Goal: Task Accomplishment & Management: Manage account settings

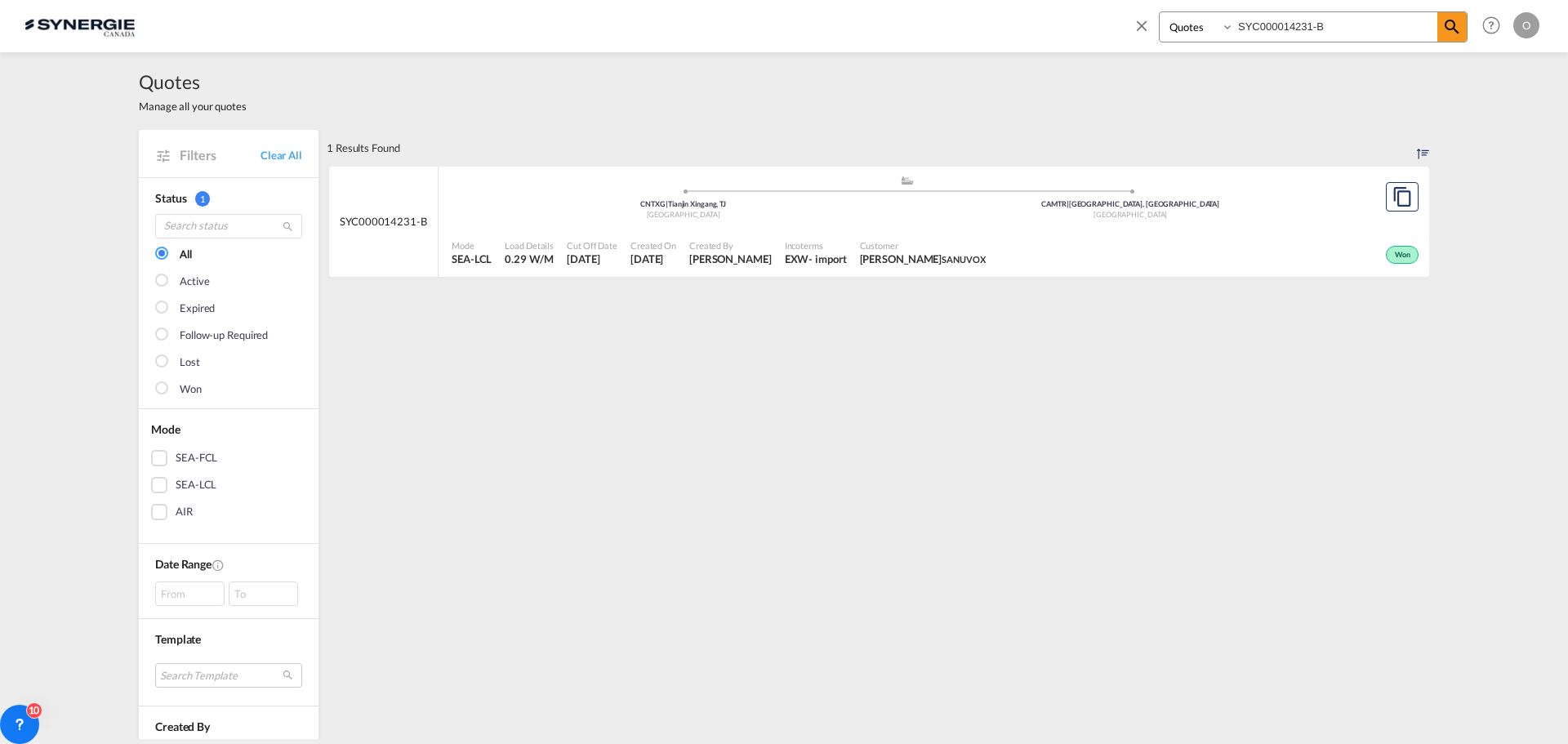
select select "Quotes"
click at [1322, 27] on input "SYC000014231-B" at bounding box center [1335, 26] width 203 height 28
drag, startPoint x: 1341, startPoint y: 27, endPoint x: 1061, endPoint y: 36, distance: 280.1
click at [1069, 35] on div "Bookings Quotes Enquiries SYC000014231-B Help Resources Product Release O My Pr…" at bounding box center [784, 26] width 1519 height 51
paste input "syc000014047"
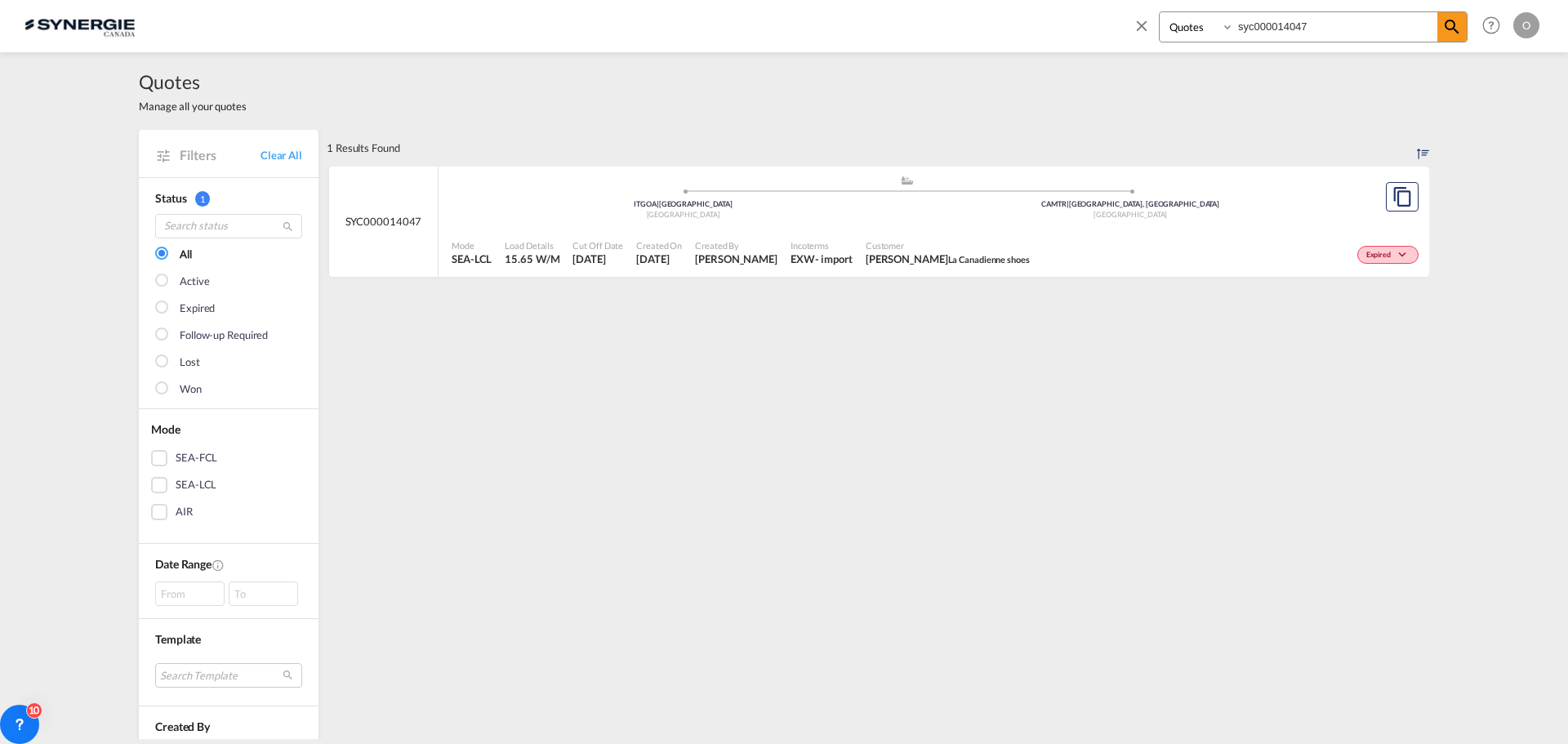
click at [979, 247] on span "Customer" at bounding box center [947, 245] width 164 height 12
click at [1372, 16] on input "syc000014047" at bounding box center [1335, 26] width 203 height 28
drag, startPoint x: 1374, startPoint y: 22, endPoint x: 842, endPoint y: 32, distance: 532.1
click at [842, 32] on div "Bookings Quotes Enquiries syc000014047 Help Resources Product Release O My Prof…" at bounding box center [784, 26] width 1519 height 51
paste input "SYC000014070"
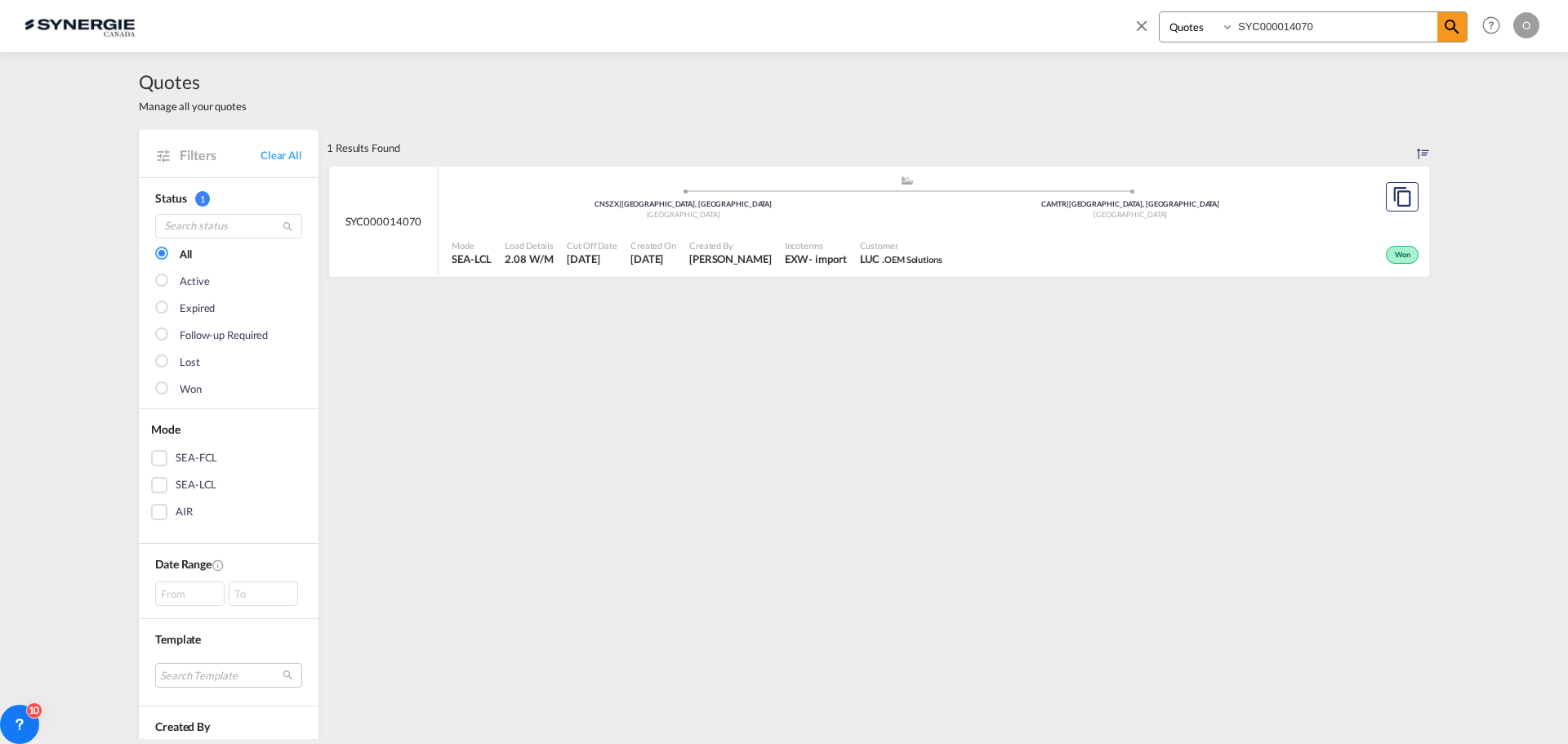
click at [922, 250] on div "Customer LUC . OEM Solutions" at bounding box center [900, 253] width 95 height 41
click at [1342, 27] on input "SYC000014070" at bounding box center [1335, 26] width 203 height 28
drag, startPoint x: 1353, startPoint y: 27, endPoint x: 655, endPoint y: 1, distance: 698.5
click at [655, 1] on div "Bookings Quotes Enquiries SYC000014070 Help Resources Product Release O My Prof…" at bounding box center [784, 26] width 1519 height 51
paste input "31"
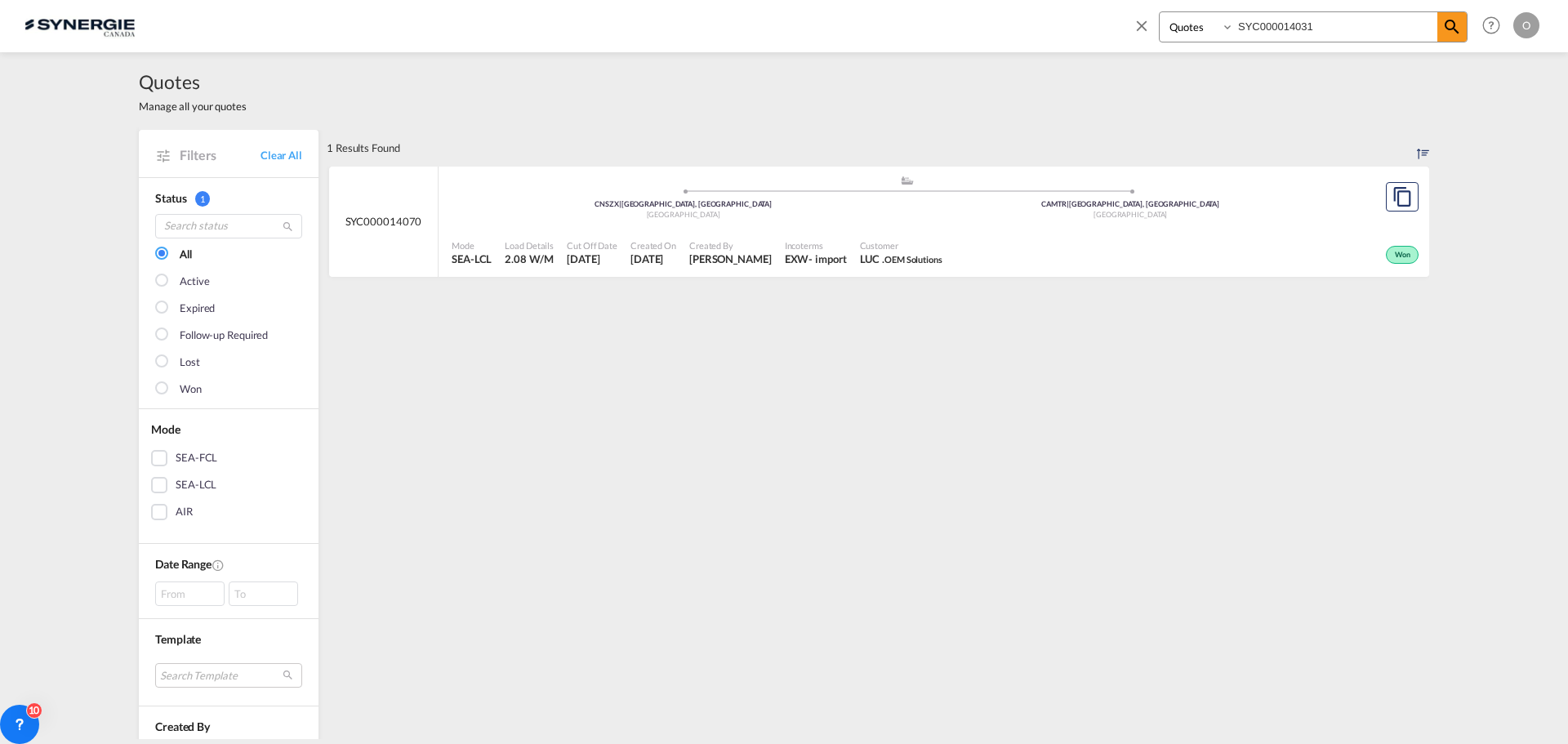
type input "SYC000014031"
click at [948, 264] on span "[PERSON_NAME] SOJA&CO." at bounding box center [923, 258] width 126 height 15
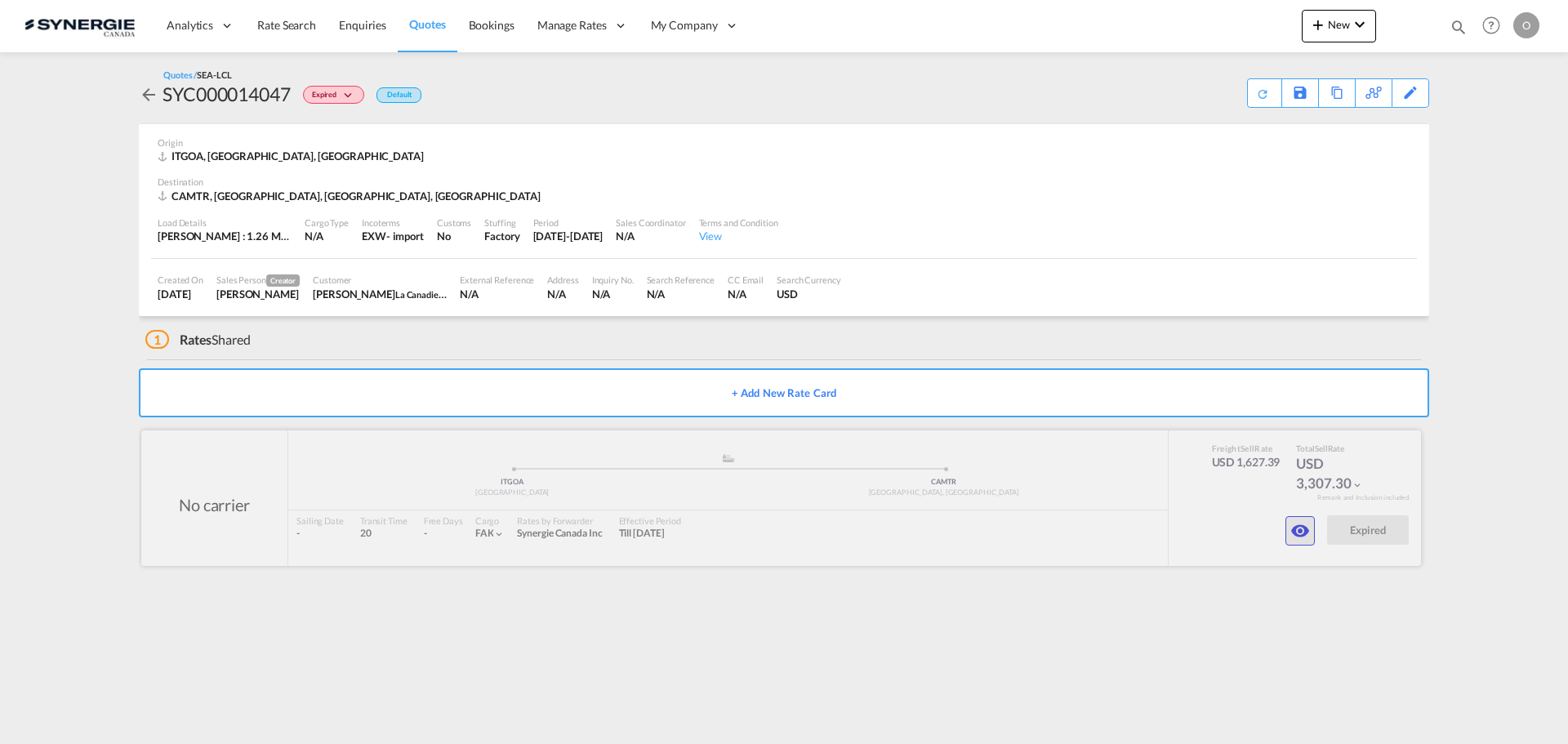
click at [1308, 524] on md-icon "icon-eye" at bounding box center [1300, 531] width 20 height 20
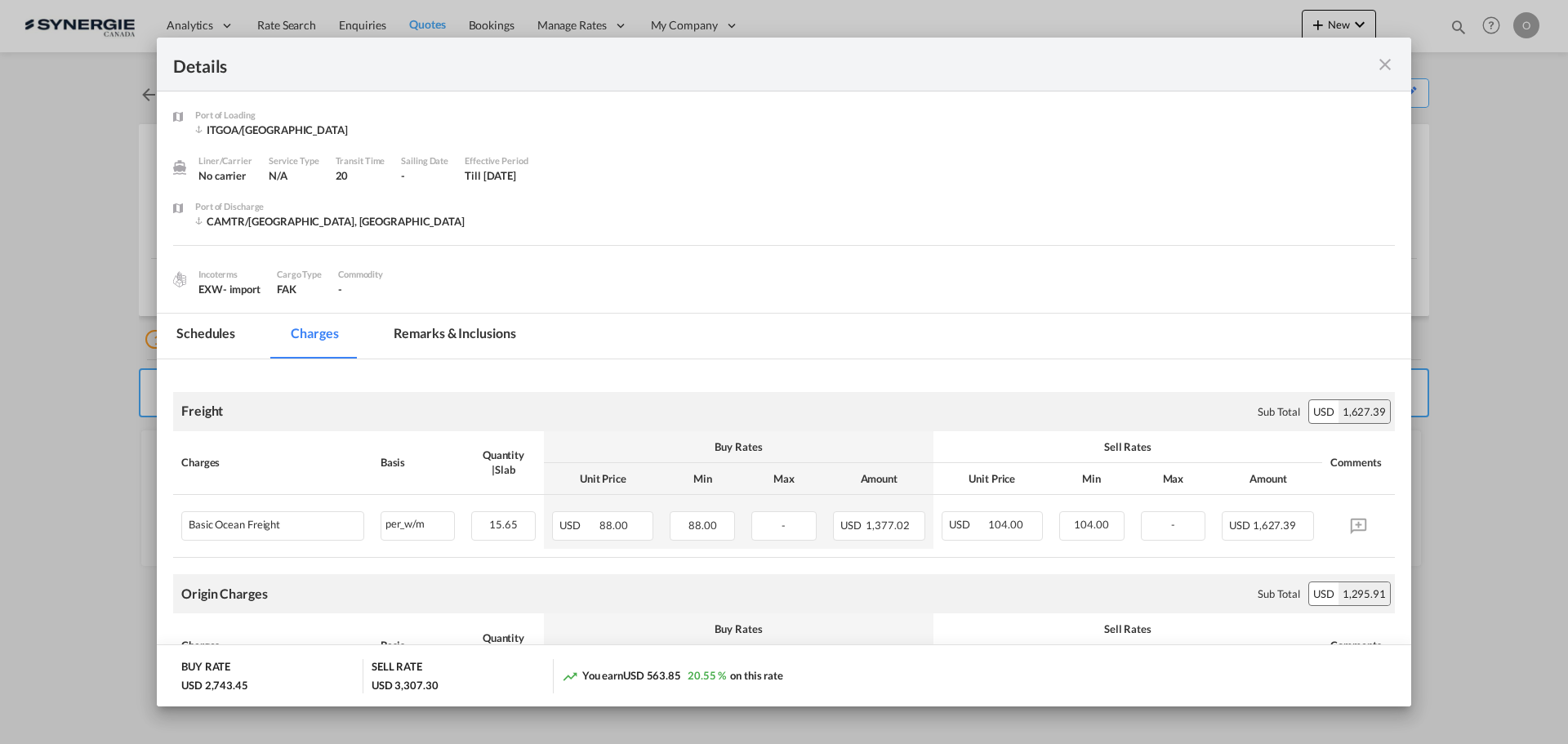
click at [469, 350] on md-tab-item "Remarks & Inclusions" at bounding box center [455, 336] width 161 height 45
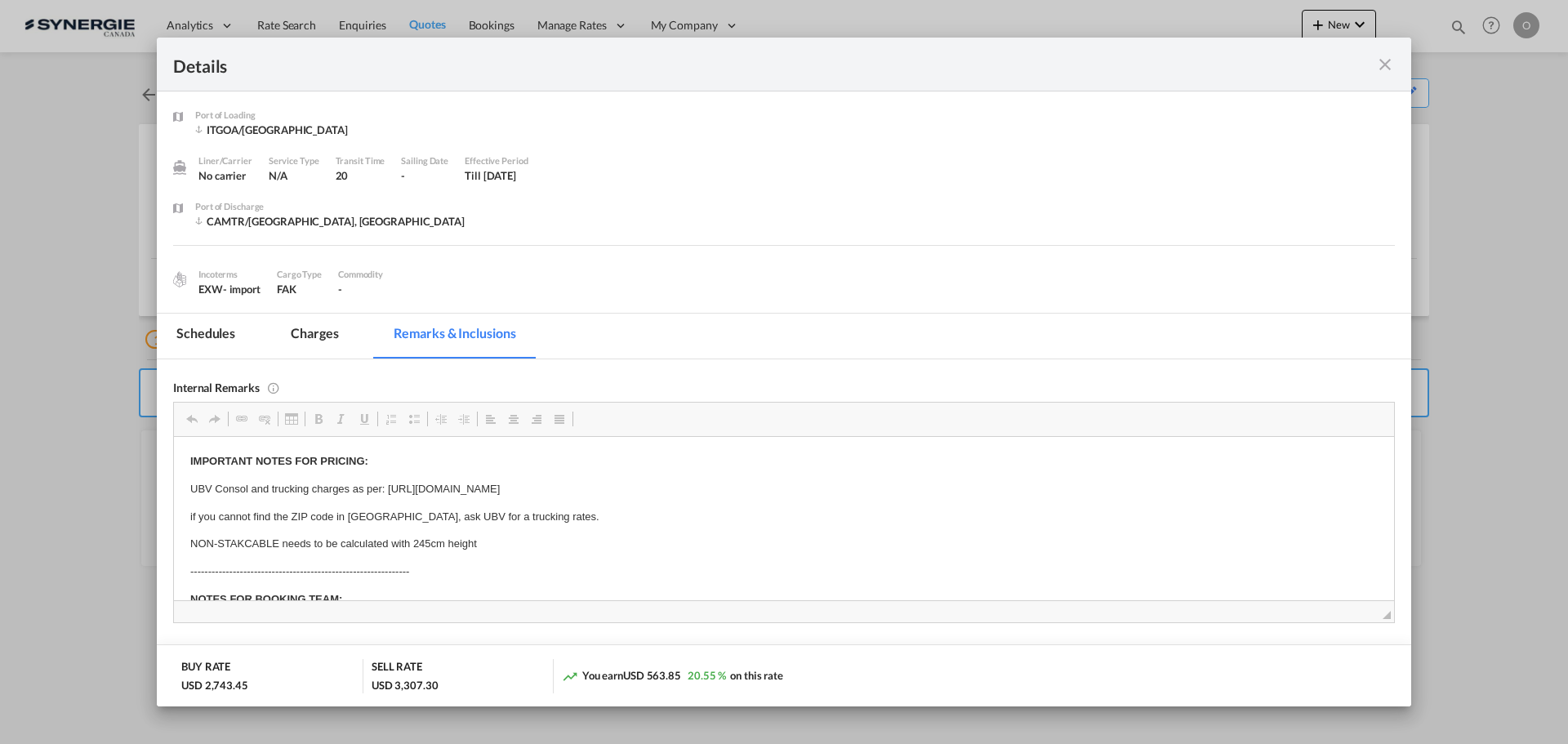
click at [326, 328] on md-tab-item "Charges" at bounding box center [314, 336] width 86 height 45
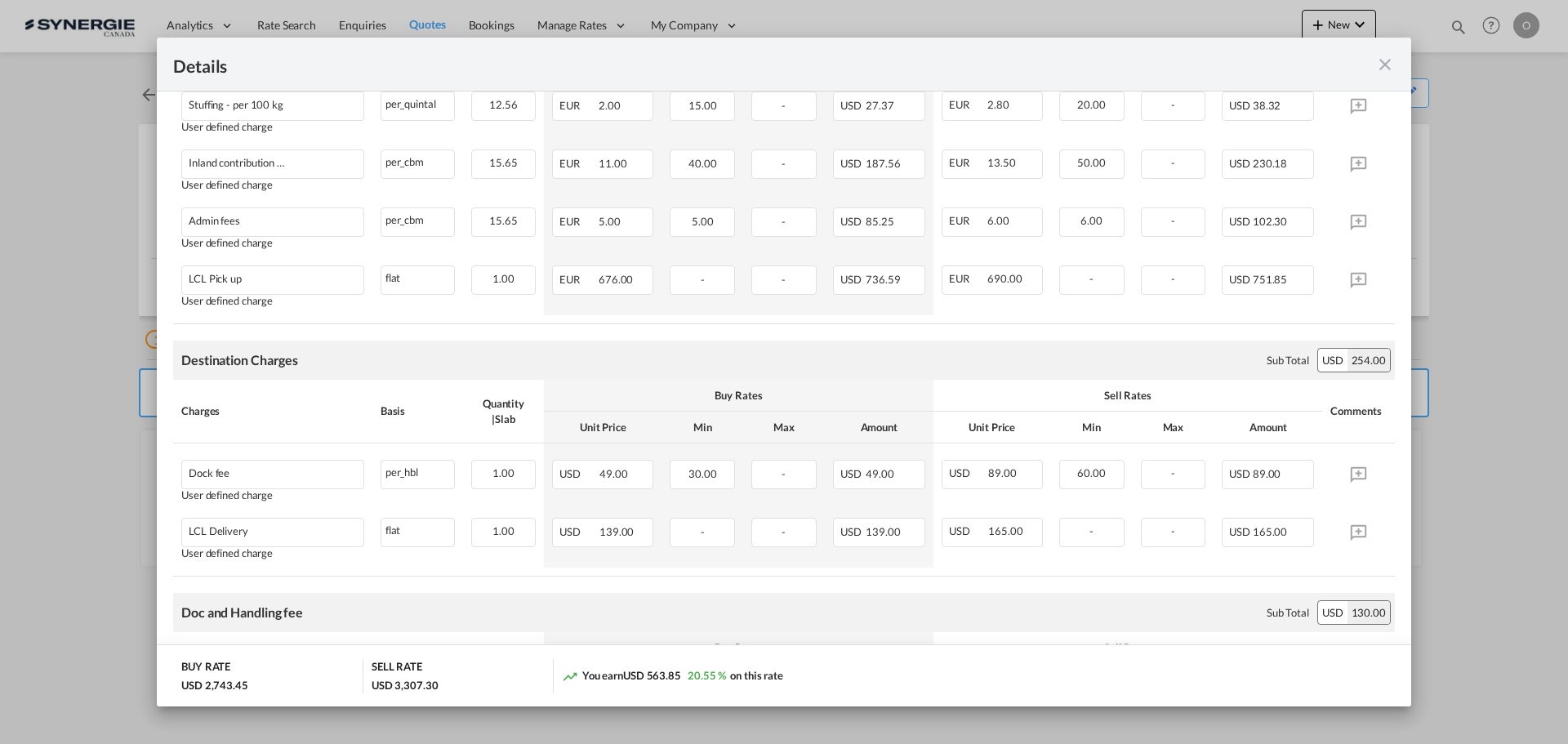
scroll to position [735, 0]
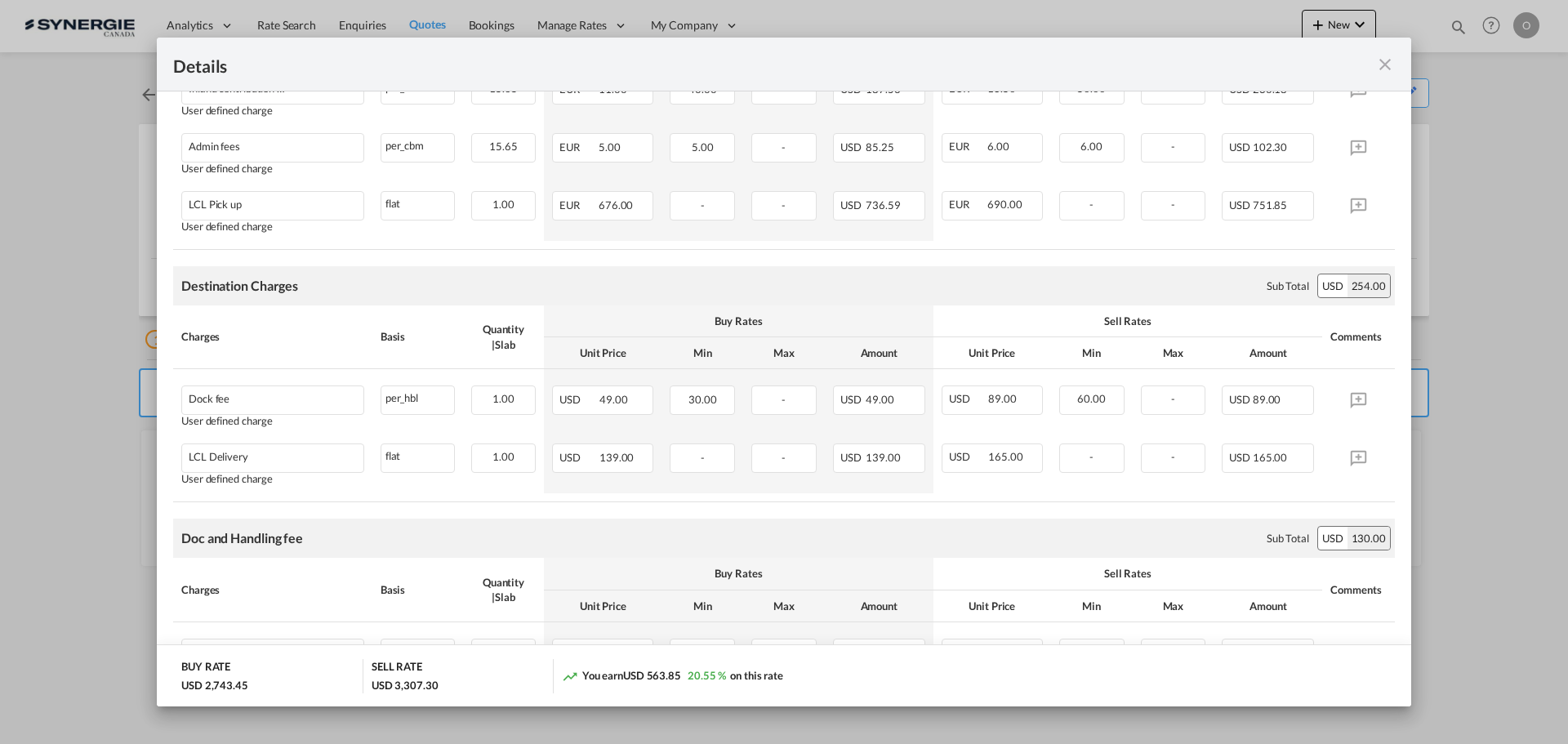
click at [1382, 75] on div "Details" at bounding box center [784, 64] width 1255 height 54
click at [1390, 63] on md-icon "icon-close fg-AAA8AD m-0 cursor" at bounding box center [1385, 65] width 20 height 20
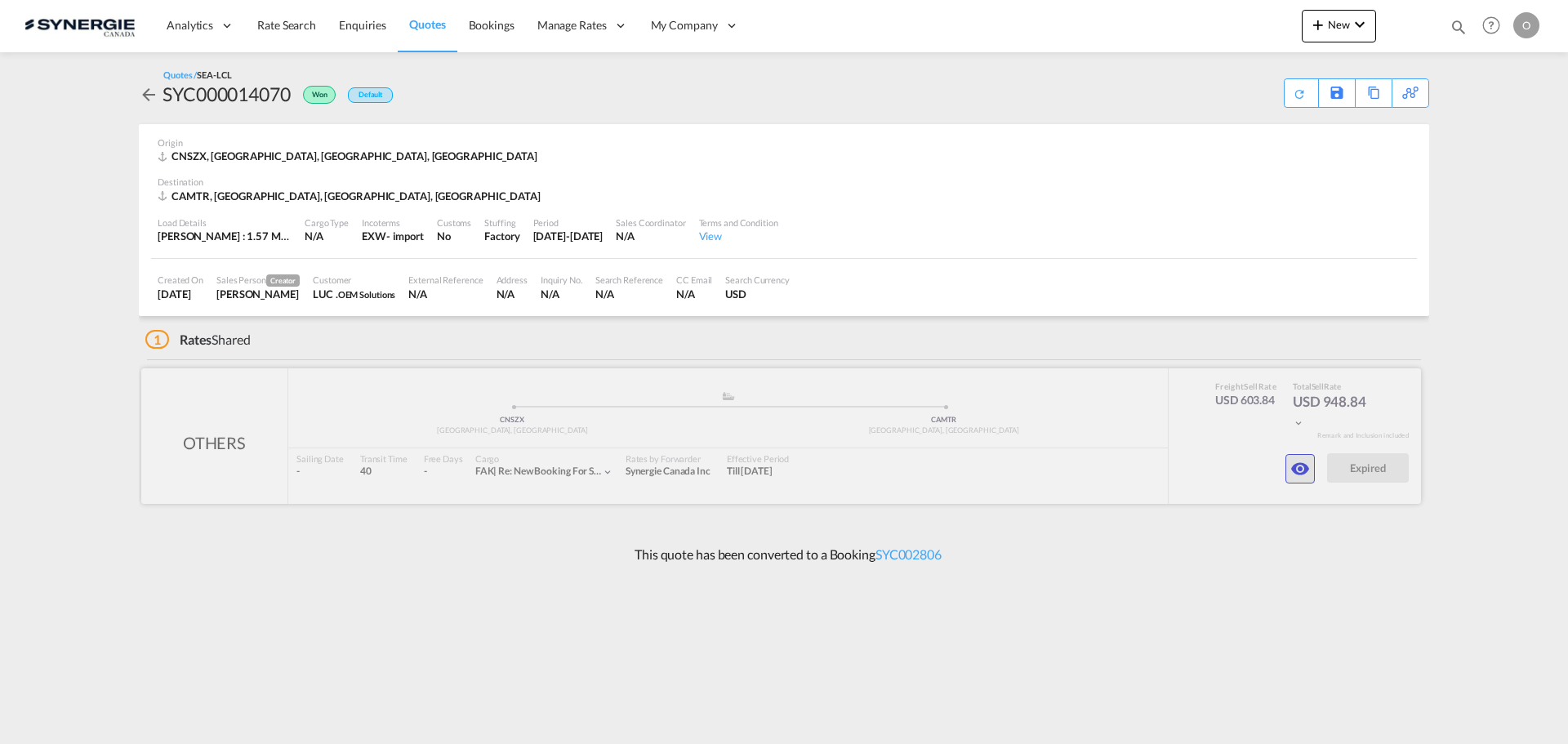
click at [1303, 460] on md-icon "icon-eye" at bounding box center [1300, 468] width 20 height 20
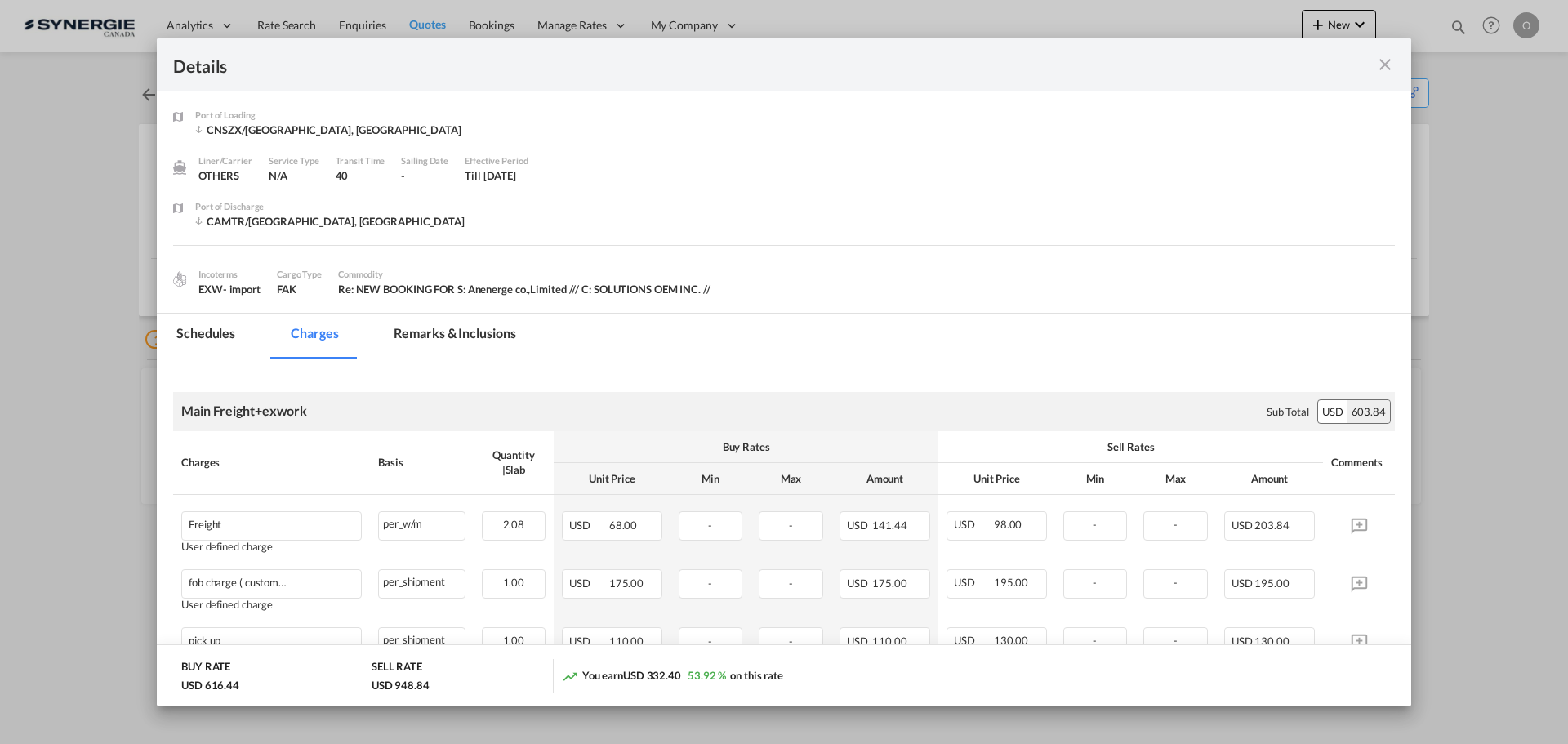
drag, startPoint x: 460, startPoint y: 331, endPoint x: 580, endPoint y: 415, distance: 146.5
click at [460, 331] on md-tab-item "Remarks & Inclusions" at bounding box center [455, 336] width 161 height 45
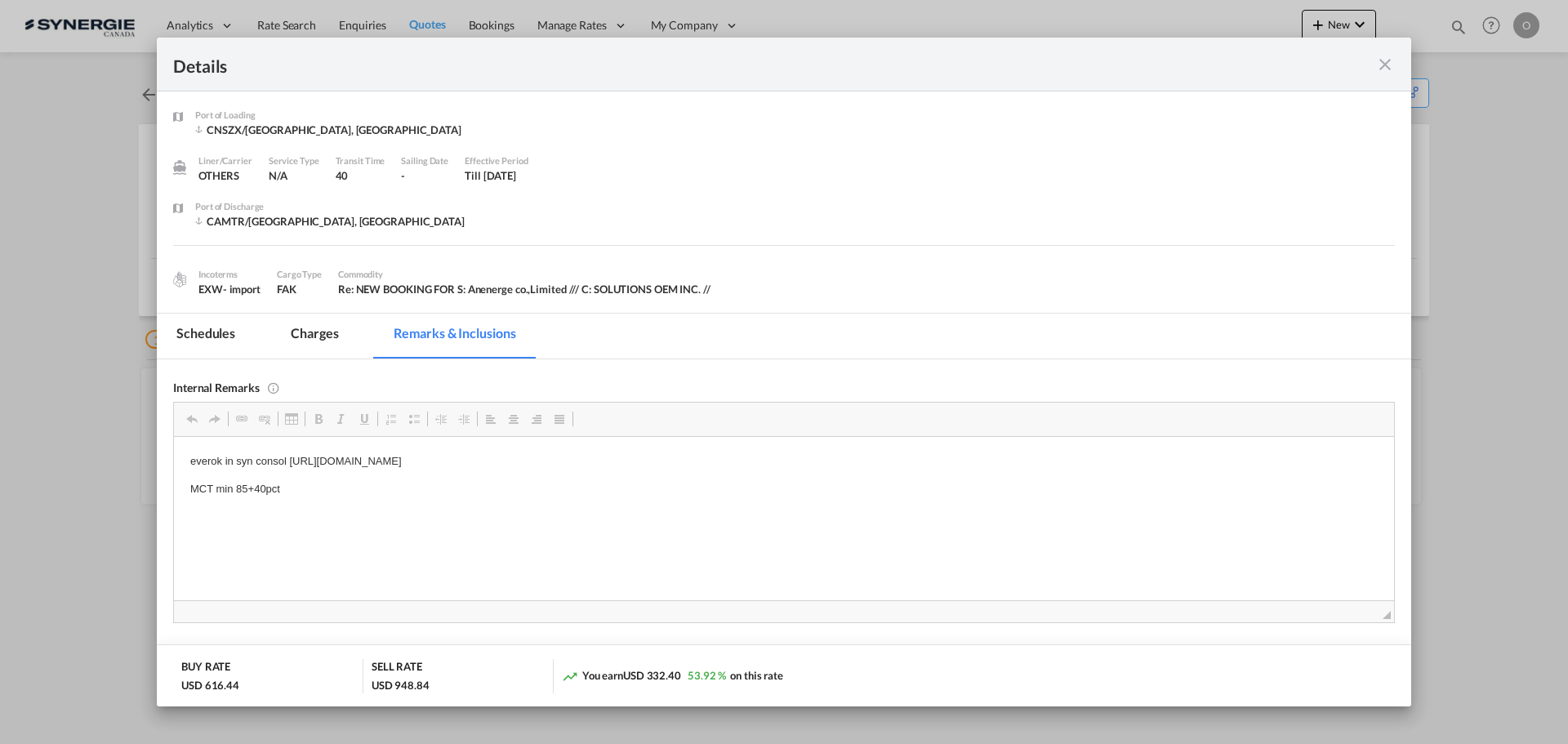
click at [1389, 61] on md-icon "icon-close fg-AAA8AD m-0 cursor" at bounding box center [1385, 65] width 20 height 20
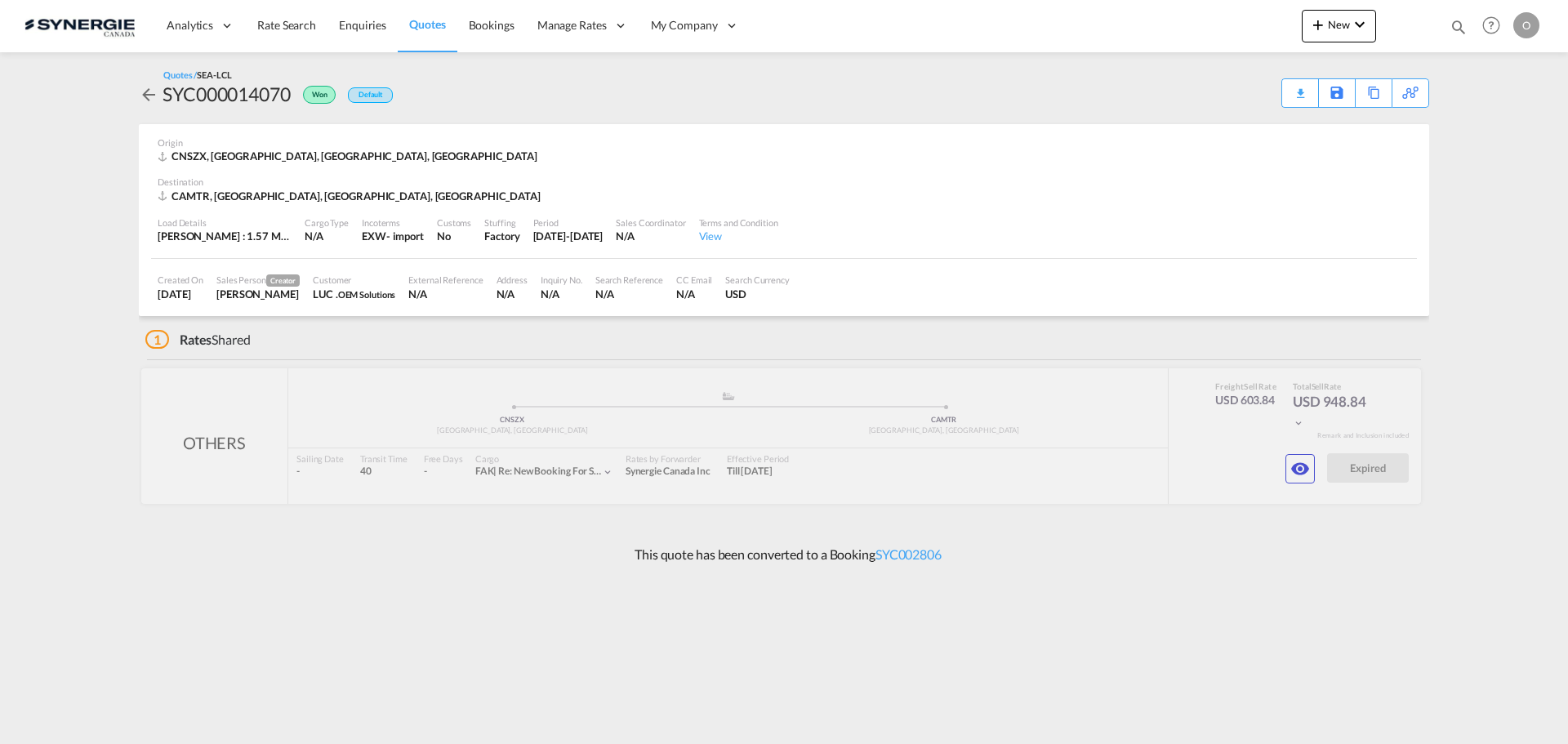
click at [1458, 26] on md-icon "icon-magnify" at bounding box center [1458, 27] width 18 height 18
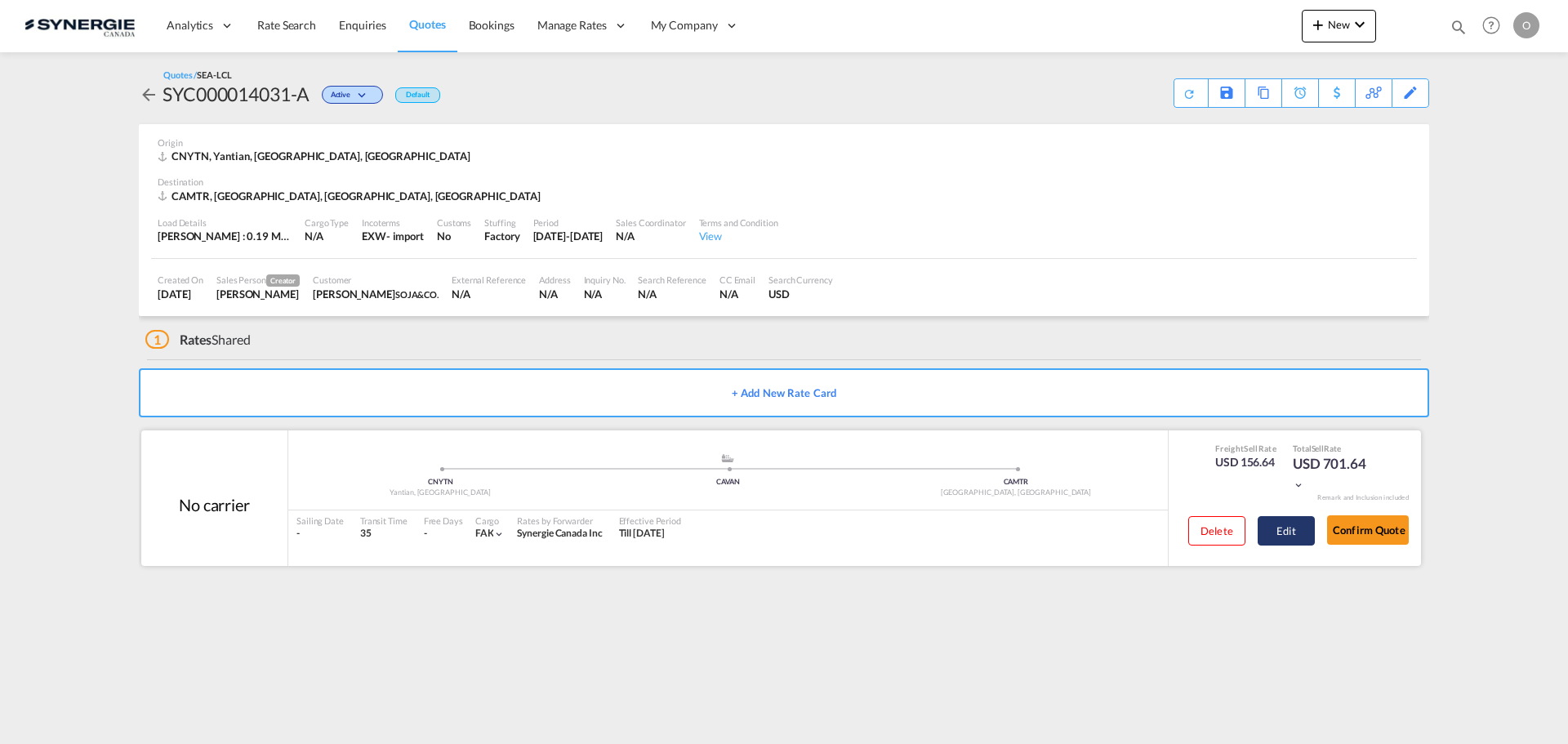
click at [1284, 532] on button "Edit" at bounding box center [1286, 531] width 57 height 29
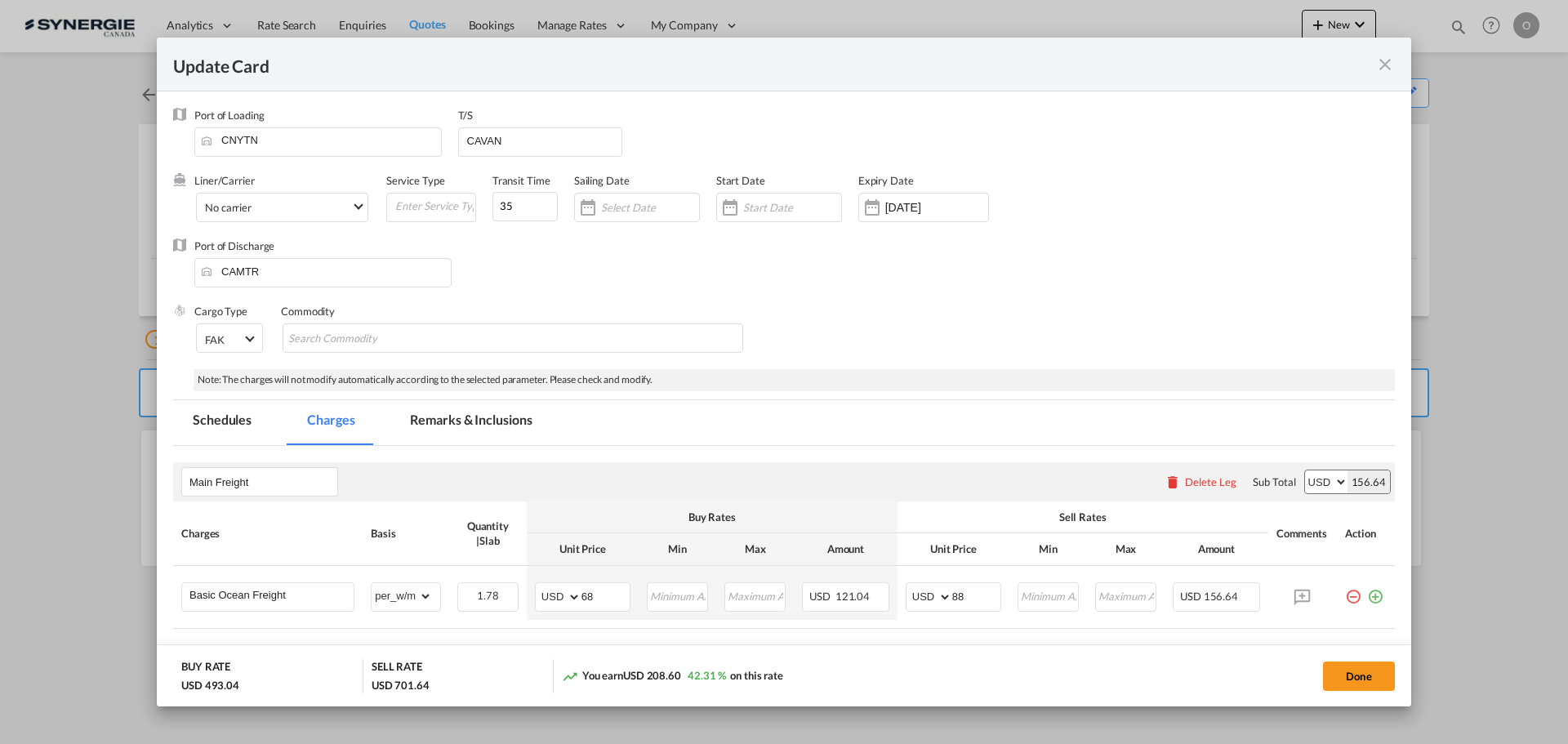
select select "per_w/m"
select select "flat"
select select "per_hbl"
select select "flat"
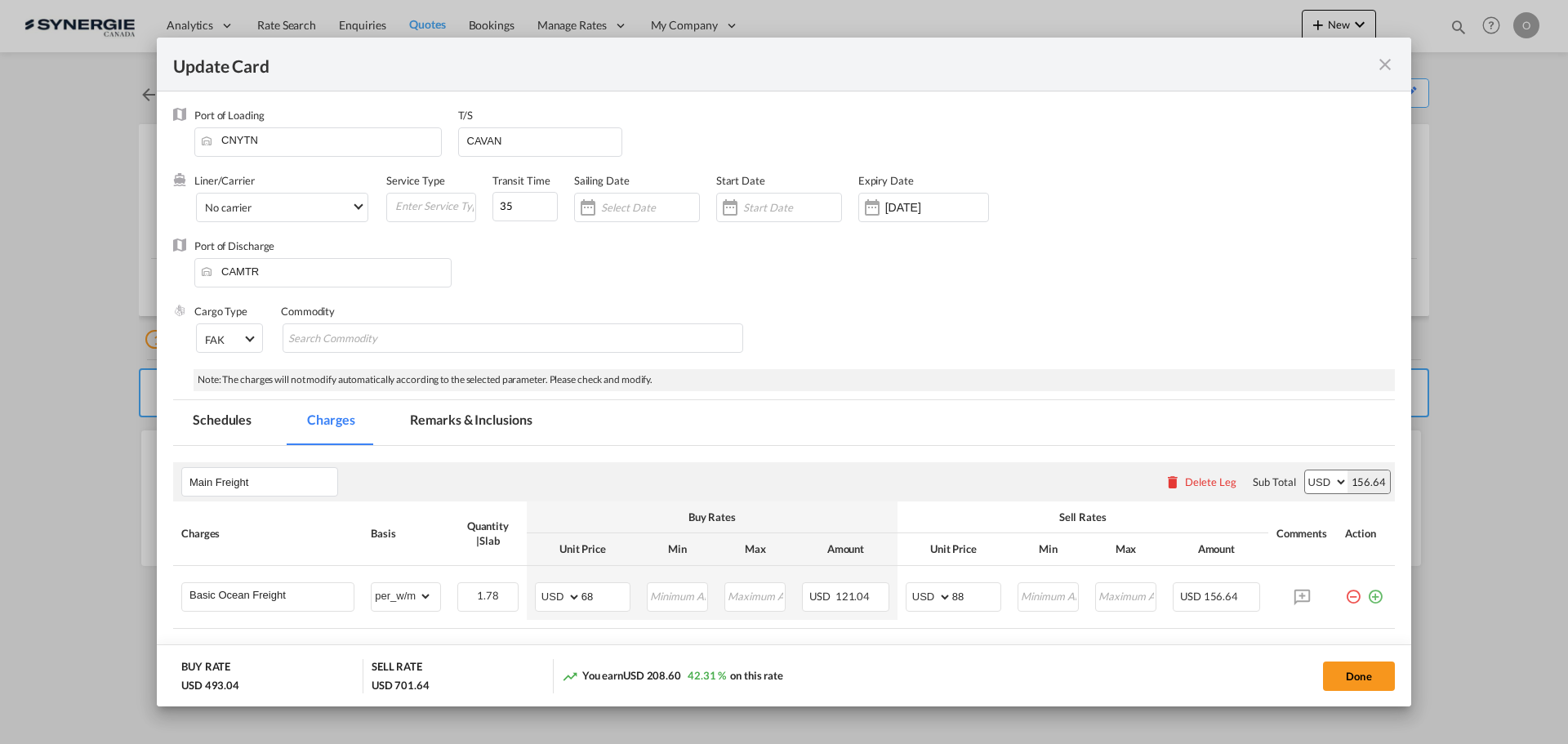
select select "per_bl"
select select "per_shipment"
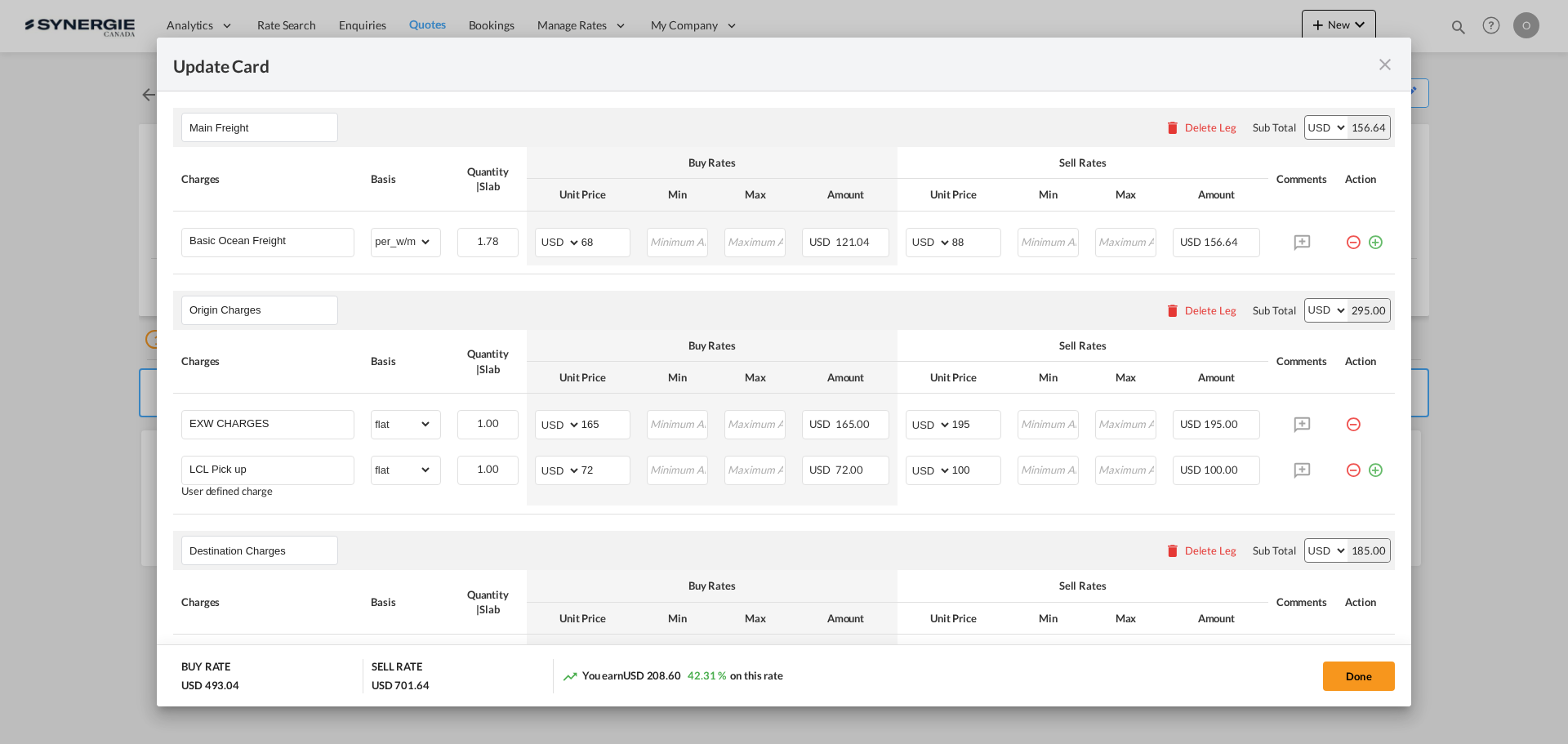
scroll to position [113, 0]
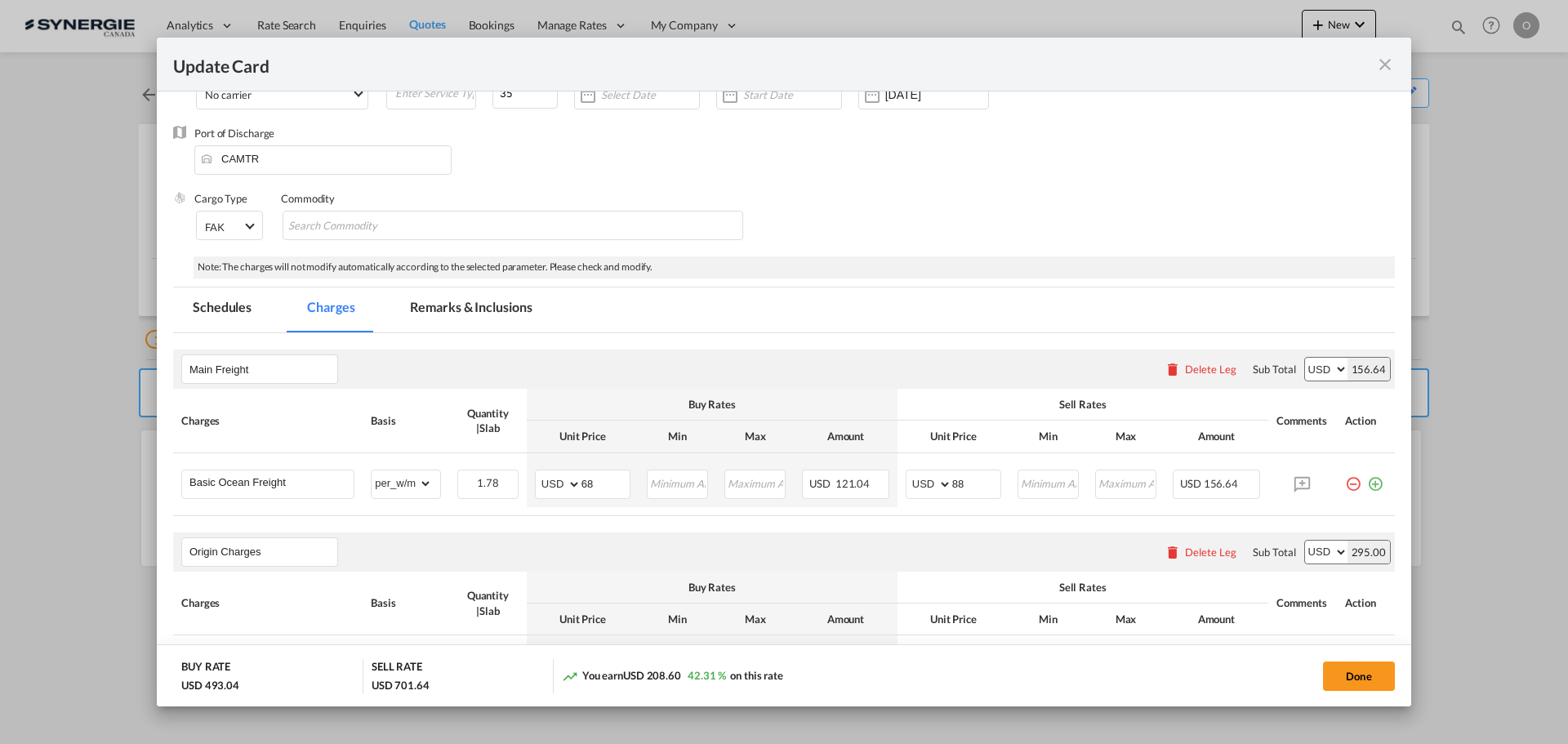
click at [492, 309] on md-tab-item "Remarks & Inclusions" at bounding box center [471, 310] width 161 height 45
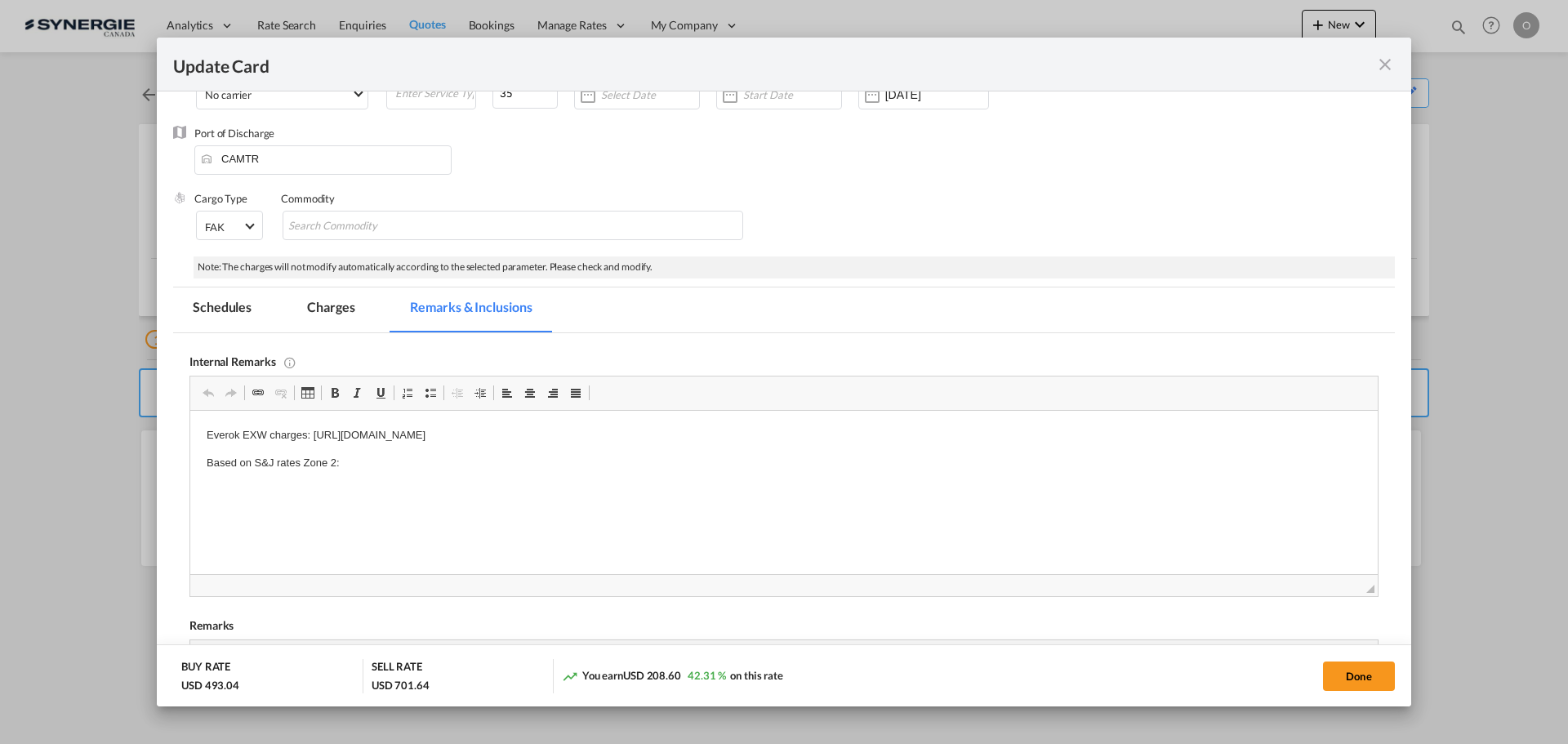
scroll to position [0, 0]
click at [339, 318] on md-tab-item "Charges" at bounding box center [331, 310] width 86 height 45
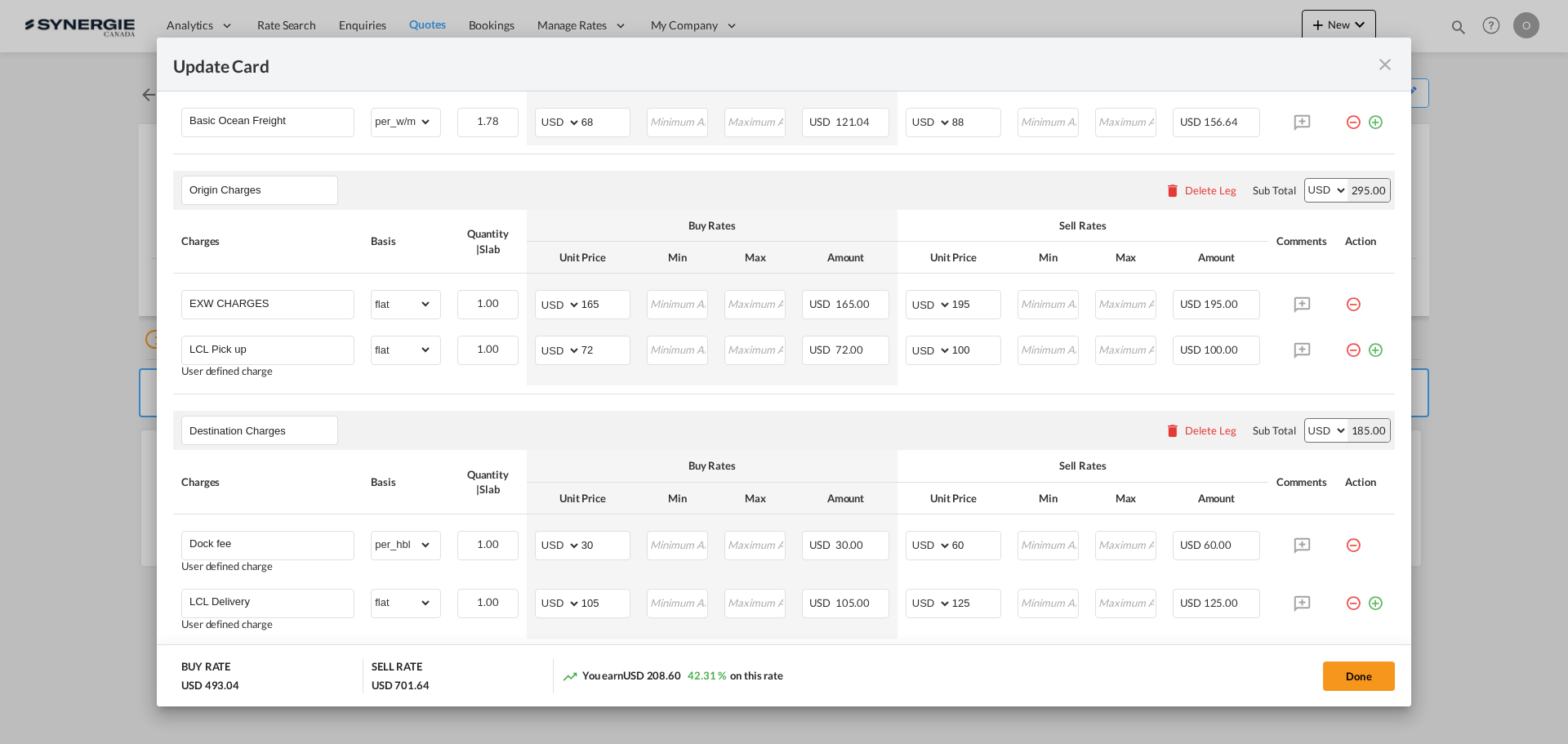
scroll to position [521, 0]
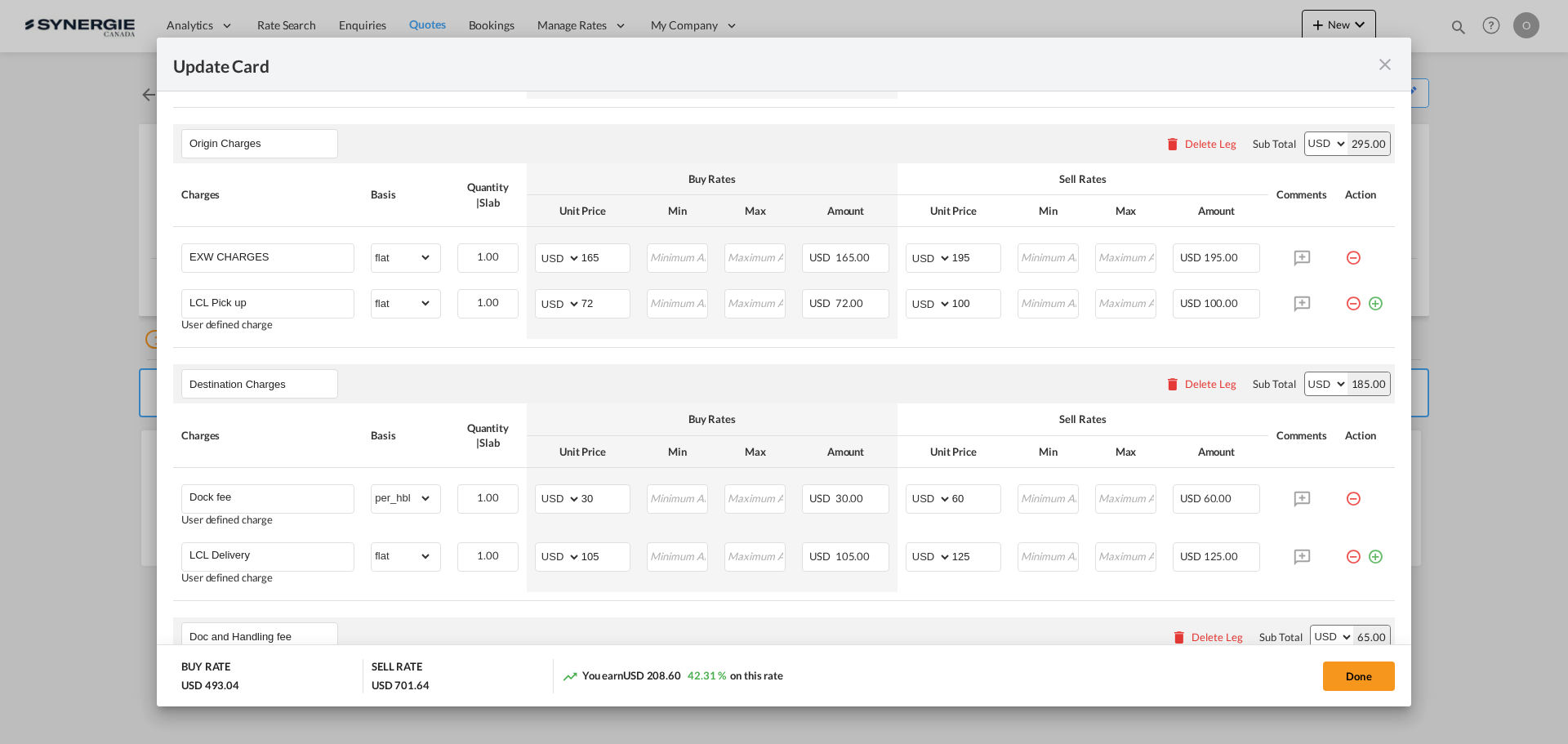
click at [1379, 71] on md-icon "icon-close fg-AAA8AD m-0 pointer" at bounding box center [1385, 65] width 20 height 20
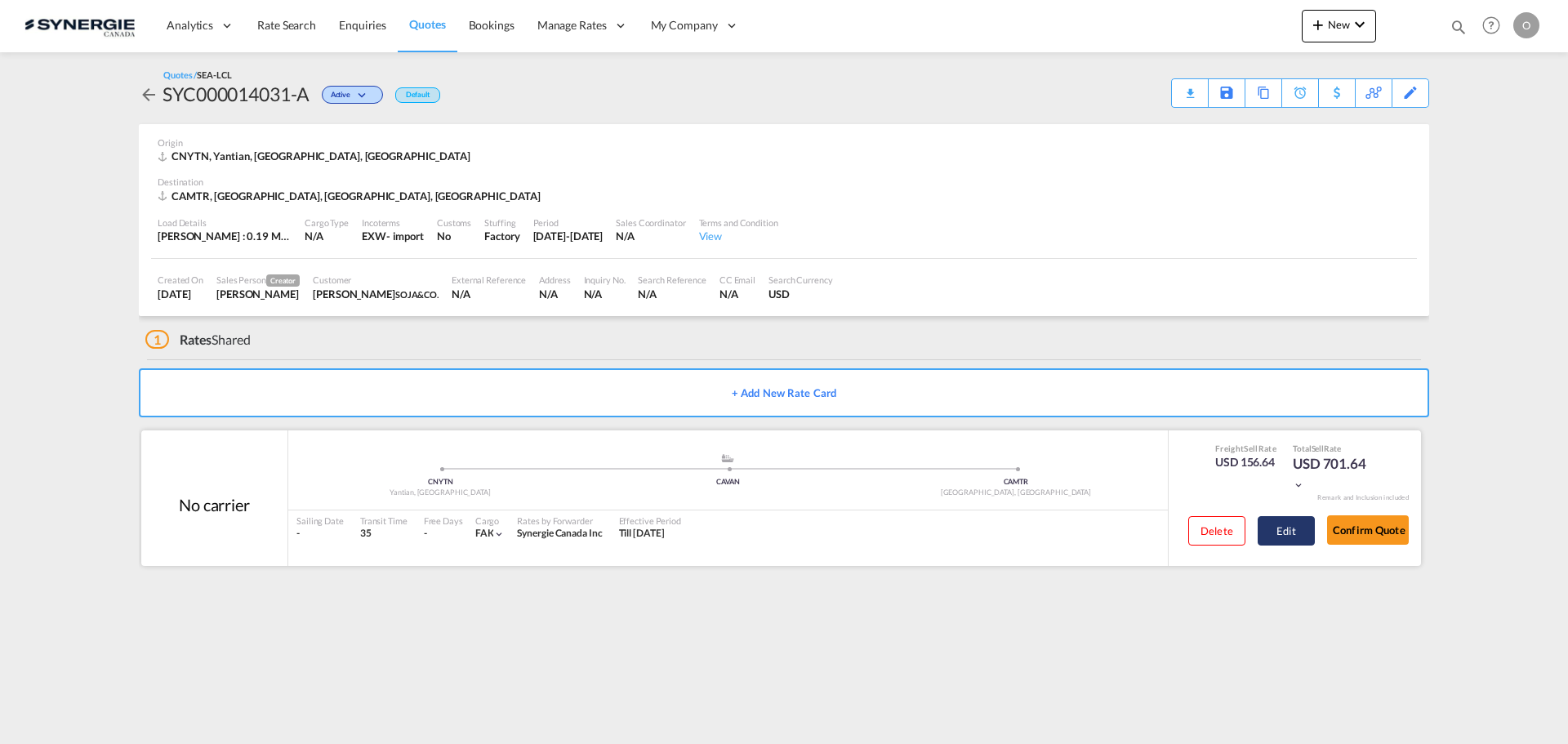
click at [1294, 532] on button "Edit" at bounding box center [1286, 531] width 57 height 29
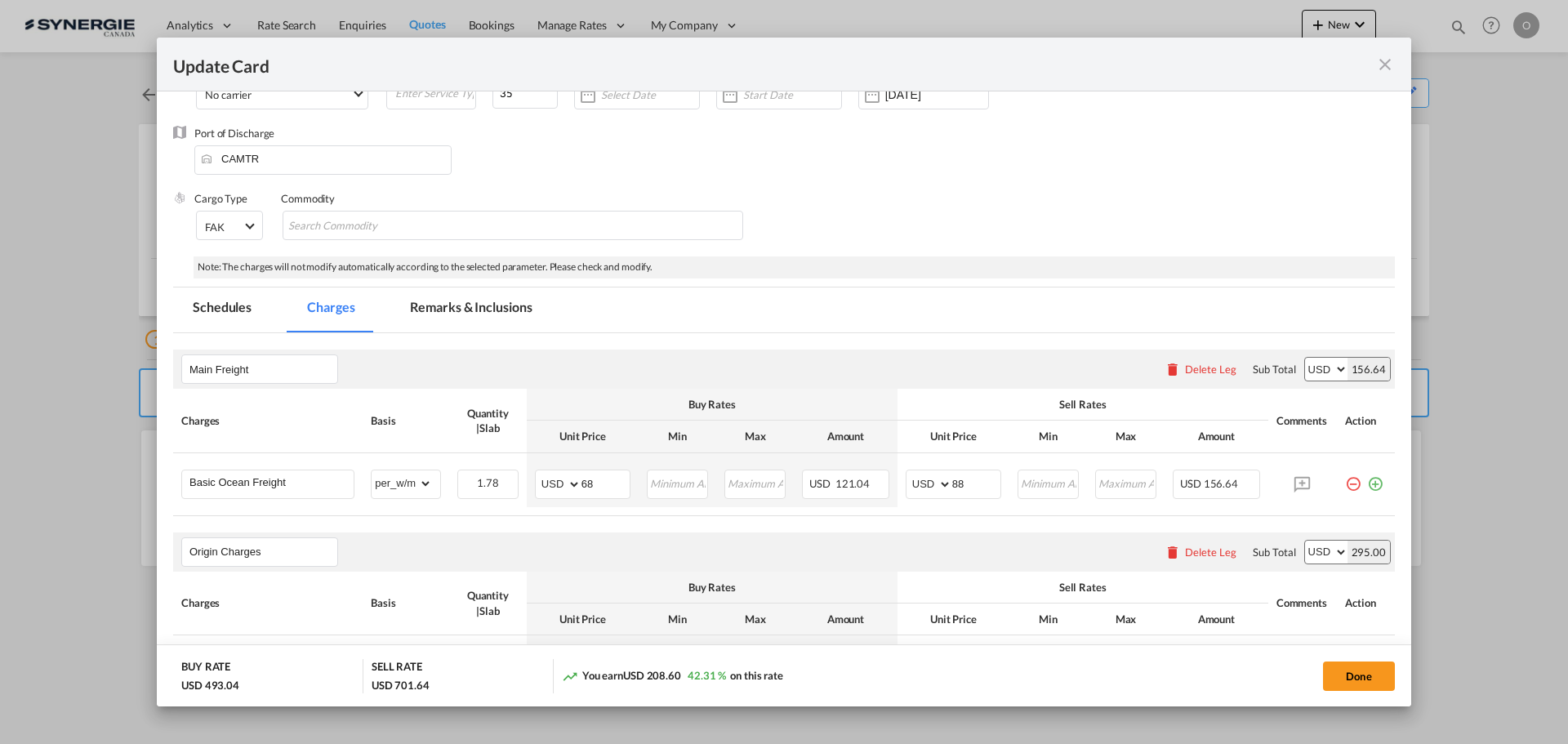
scroll to position [0, 0]
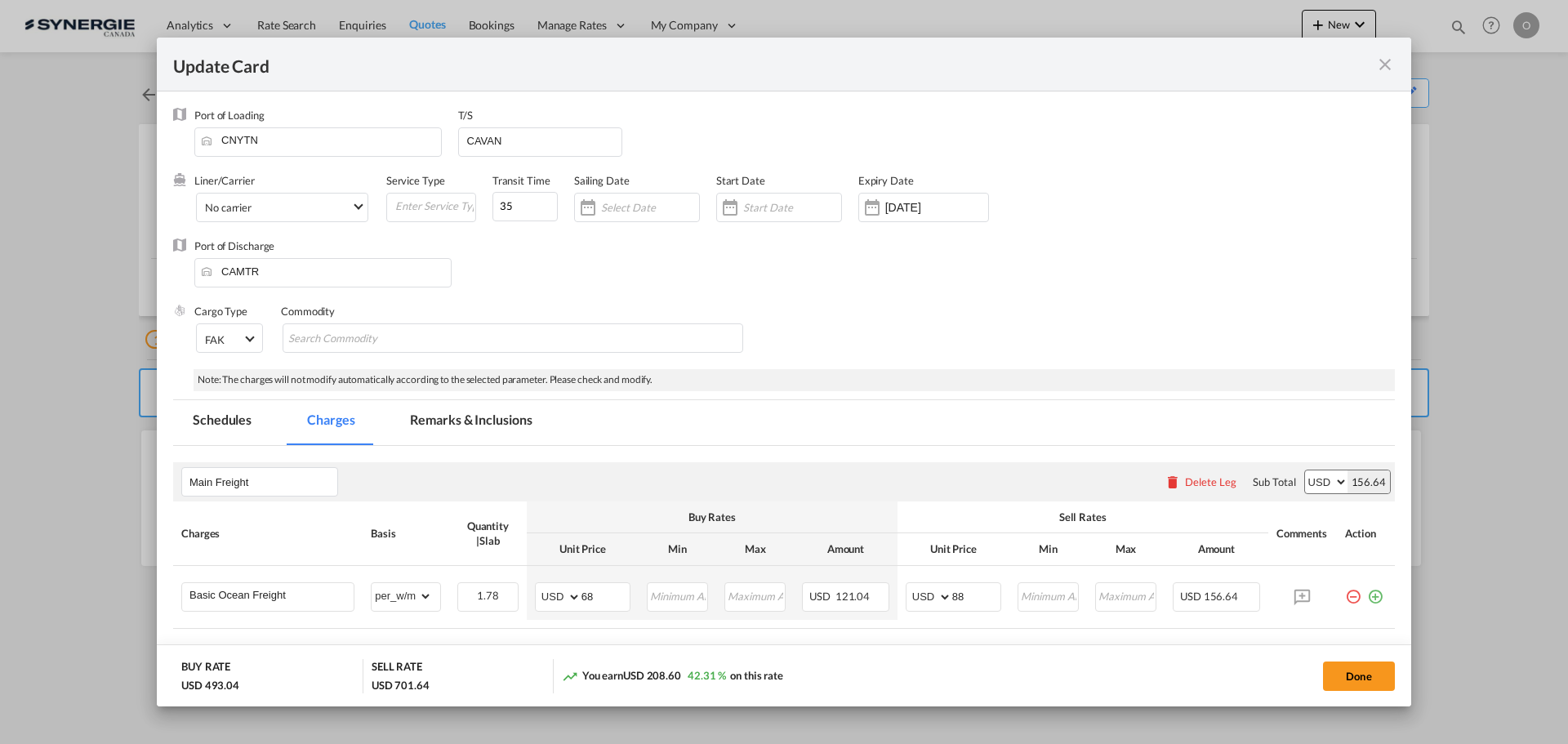
drag, startPoint x: 498, startPoint y: 427, endPoint x: 514, endPoint y: 417, distance: 18.9
click at [498, 427] on md-tab-item "Remarks & Inclusions" at bounding box center [471, 423] width 161 height 45
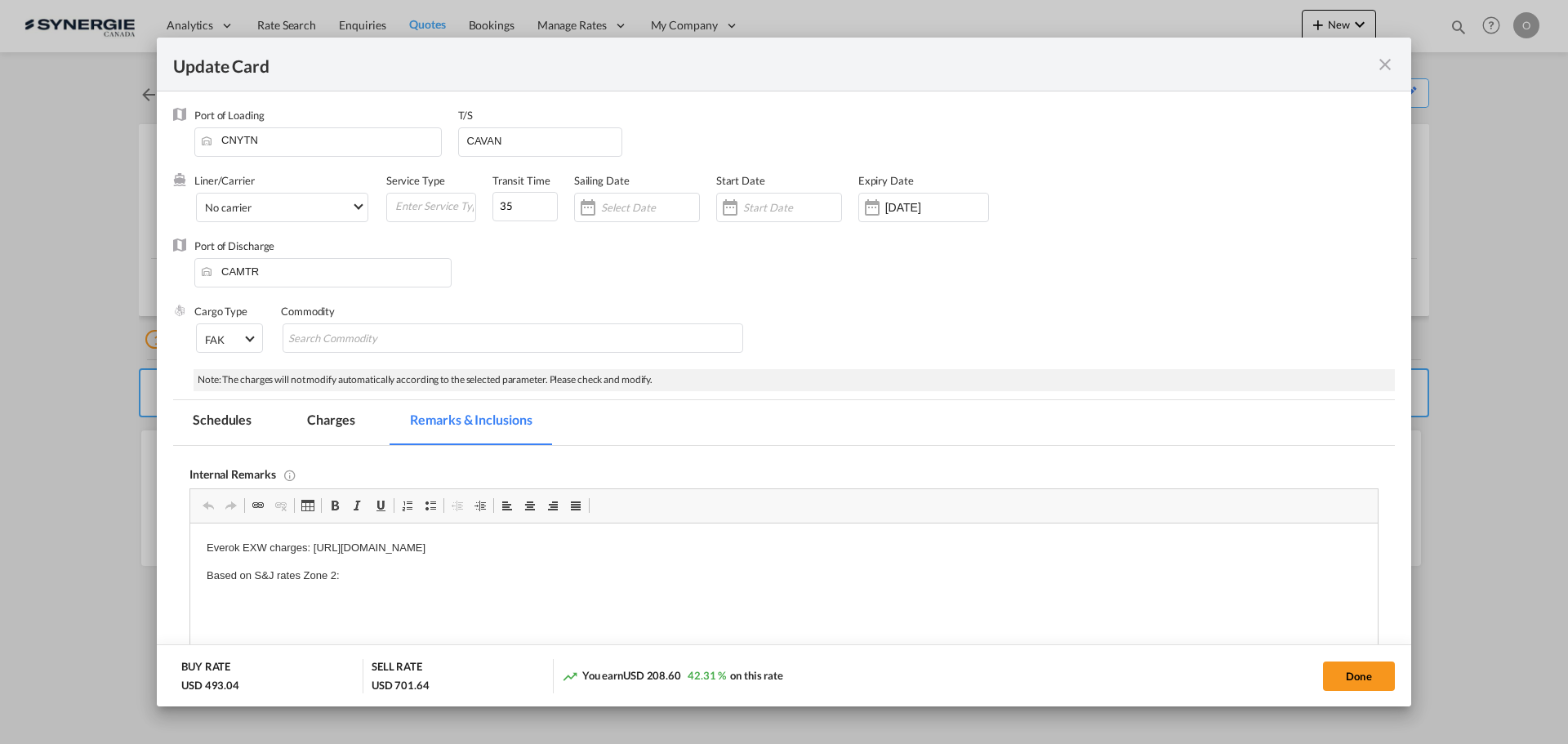
click at [1387, 61] on md-icon "icon-close fg-AAA8AD m-0 pointer" at bounding box center [1385, 65] width 20 height 20
